Goal: Task Accomplishment & Management: Use online tool/utility

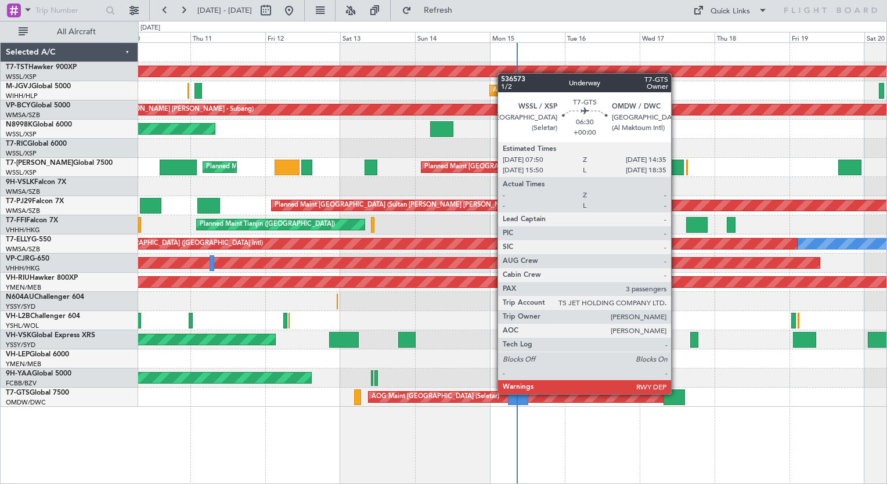
click at [676, 393] on div at bounding box center [673, 397] width 21 height 16
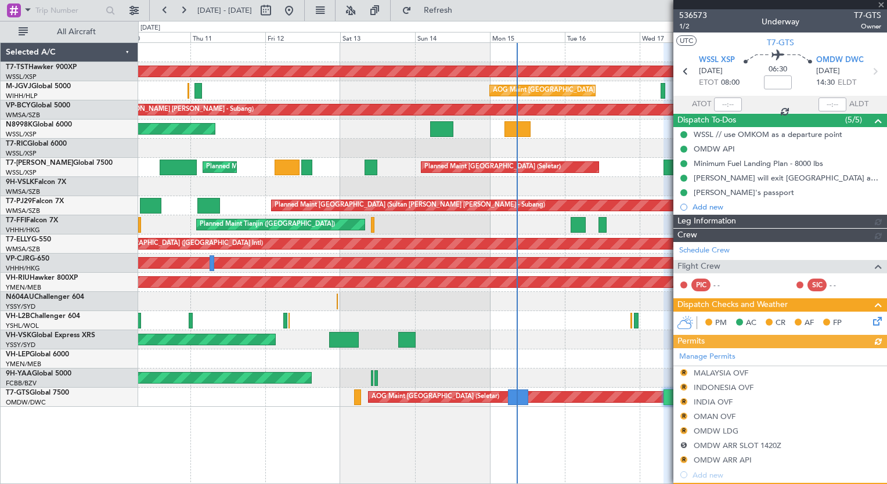
type input "[PERSON_NAME] (ANI)"
type input "7241"
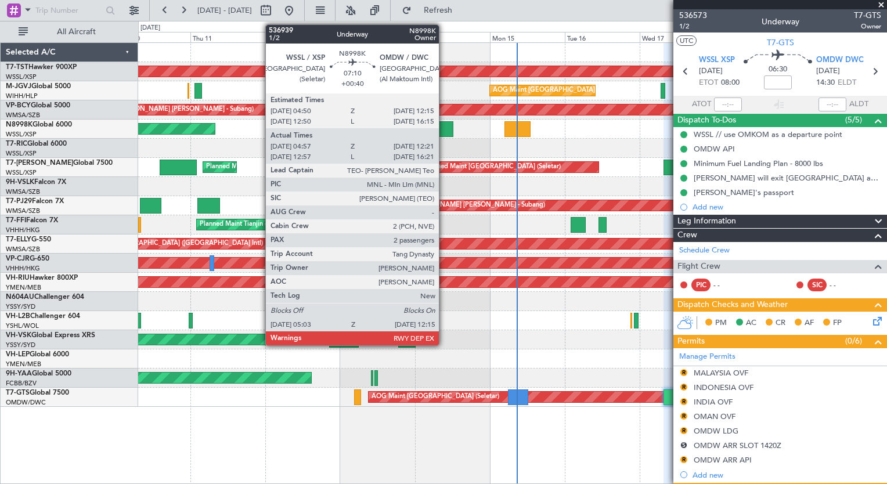
click at [444, 127] on div at bounding box center [441, 129] width 23 height 16
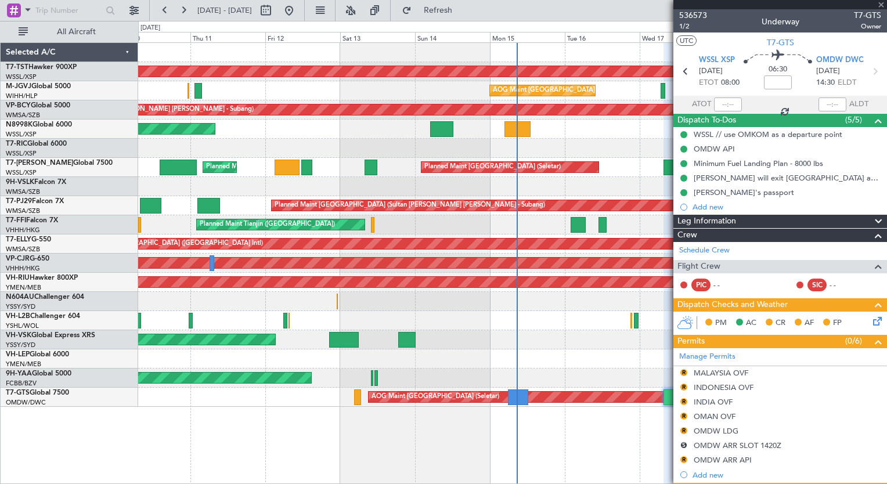
type input "+00:40"
type input "05:07"
type input "12:16"
type input "2"
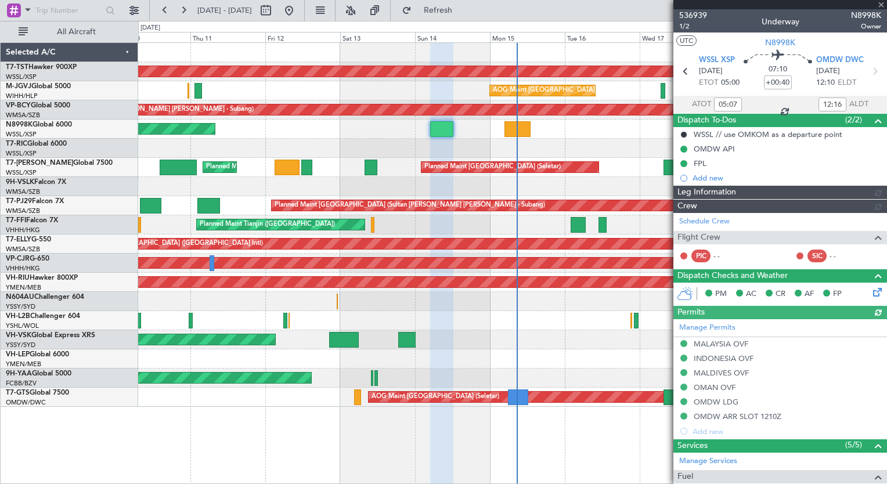
type input "[PERSON_NAME] (BTA)"
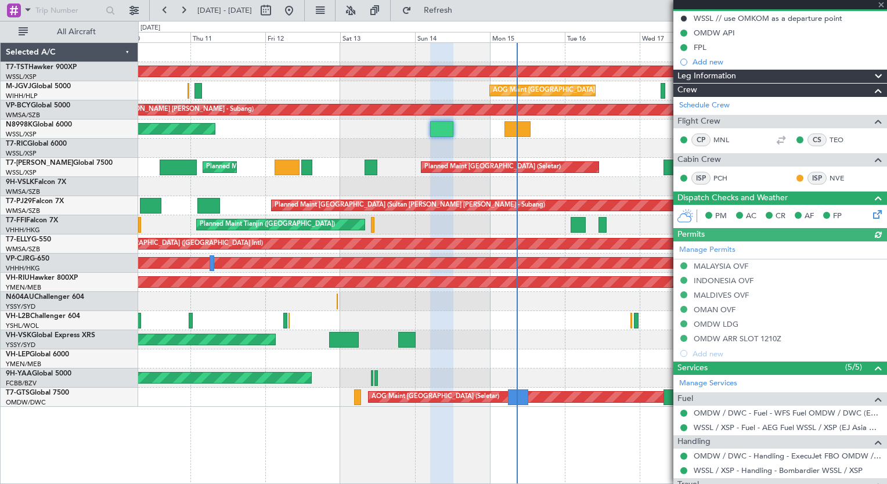
scroll to position [221, 0]
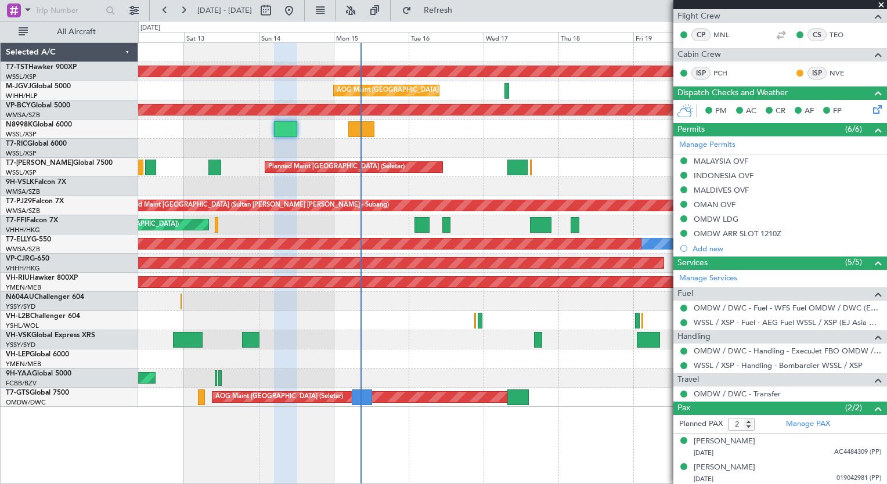
click at [461, 425] on div "Planned Maint [GEOGRAPHIC_DATA] (Seletar) AOG Maint [GEOGRAPHIC_DATA] (Halim In…" at bounding box center [512, 263] width 749 height 442
type input "[PERSON_NAME] (BTA)"
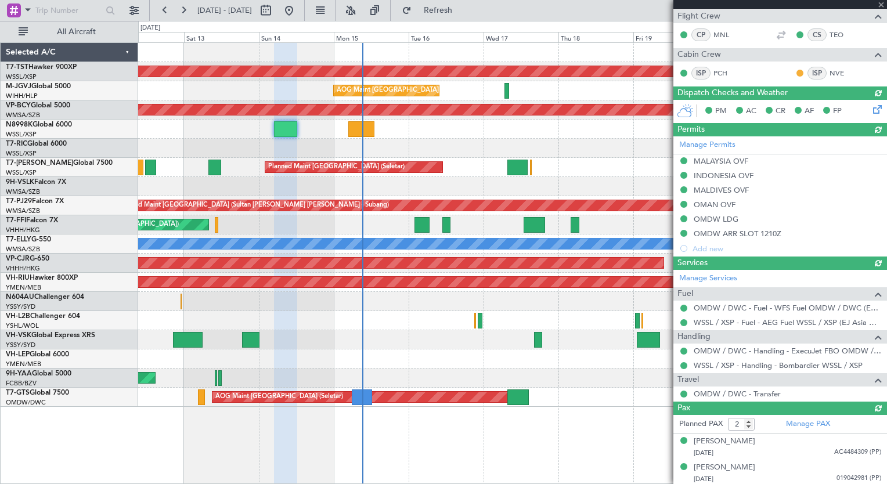
type input "[PERSON_NAME] (BTA)"
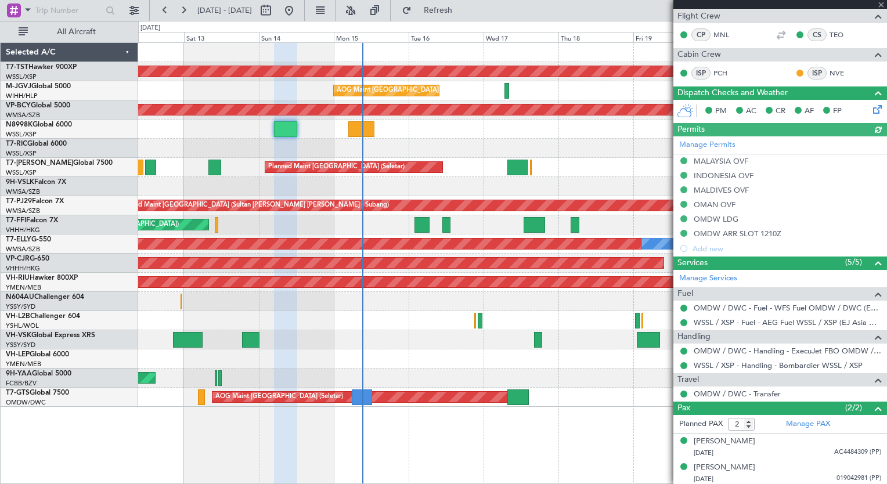
type input "[PERSON_NAME] (BTA)"
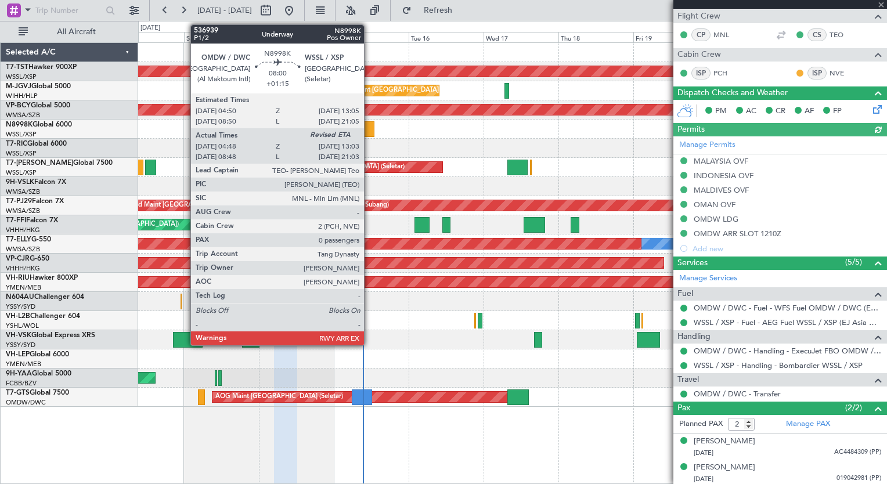
type input "[PERSON_NAME] (BTA)"
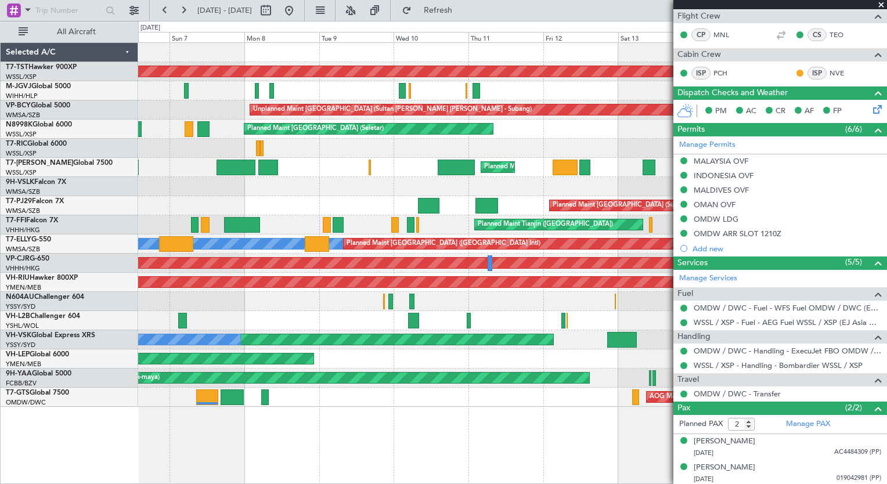
click at [669, 380] on div "Planned Maint [GEOGRAPHIC_DATA] (Seletar) Planned Maint AOG Maint [GEOGRAPHIC_D…" at bounding box center [512, 225] width 748 height 364
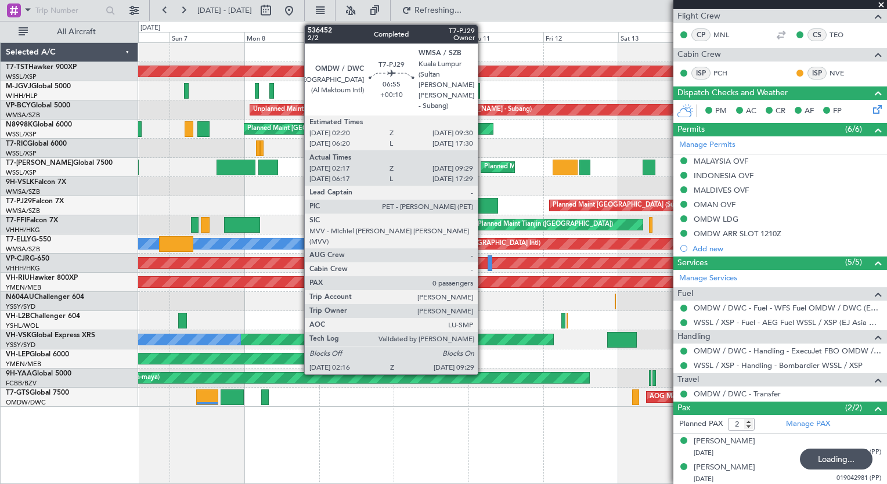
click at [483, 203] on div at bounding box center [486, 206] width 23 height 16
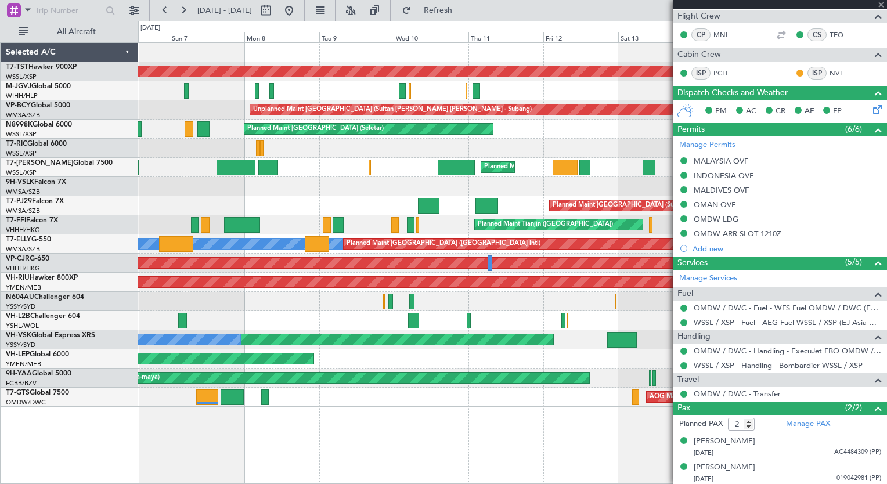
type input "+00:10"
type input "02:27"
type input "09:24"
type input "0"
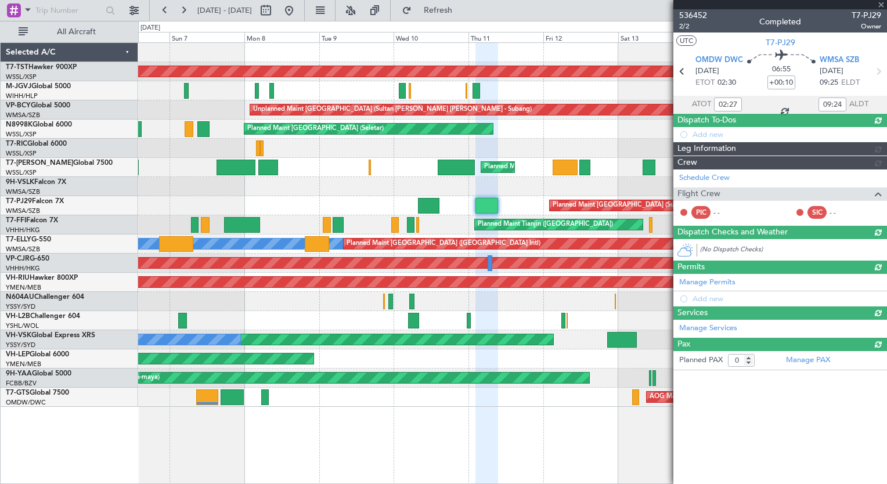
scroll to position [0, 0]
click at [884, 23] on div "536452 2/2 Completed T7-PJ29 Owner" at bounding box center [780, 20] width 214 height 23
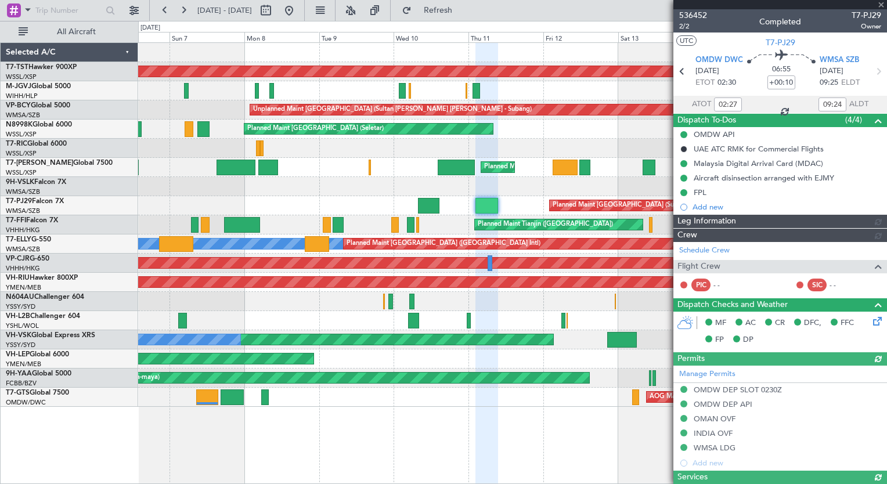
type input "[PERSON_NAME] (KYA)"
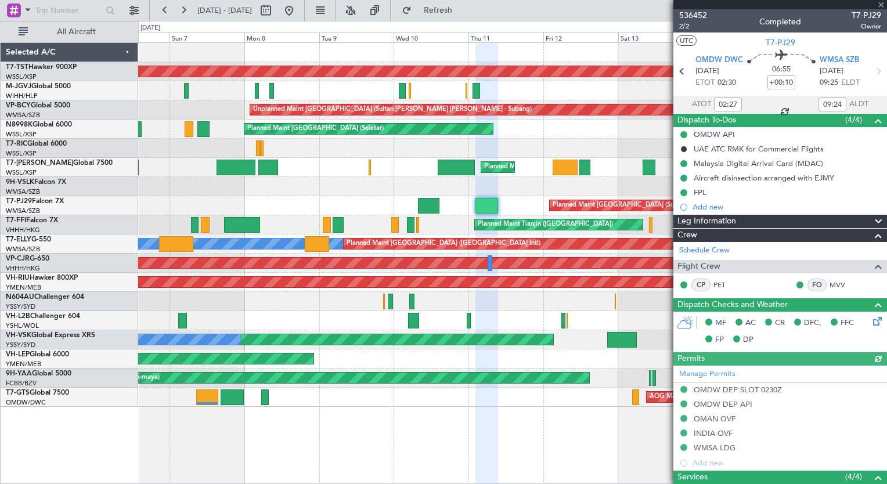
click at [695, 15] on span "536452" at bounding box center [693, 15] width 28 height 12
